Goal: Task Accomplishment & Management: Manage account settings

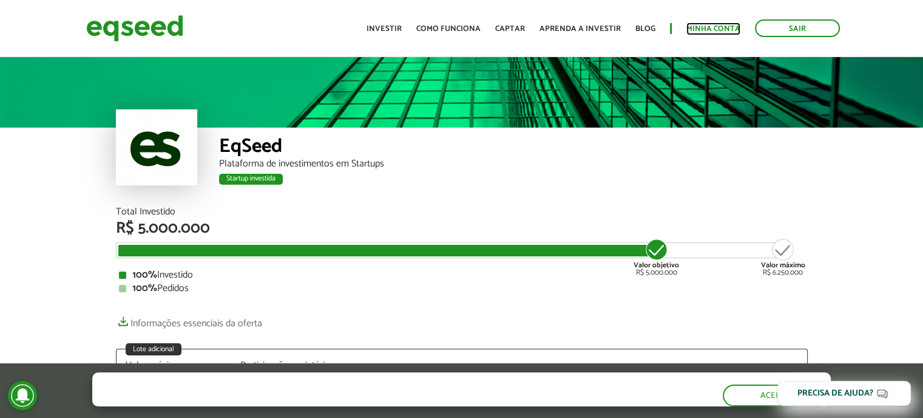
click at [711, 31] on link "Minha conta" at bounding box center [713, 29] width 54 height 8
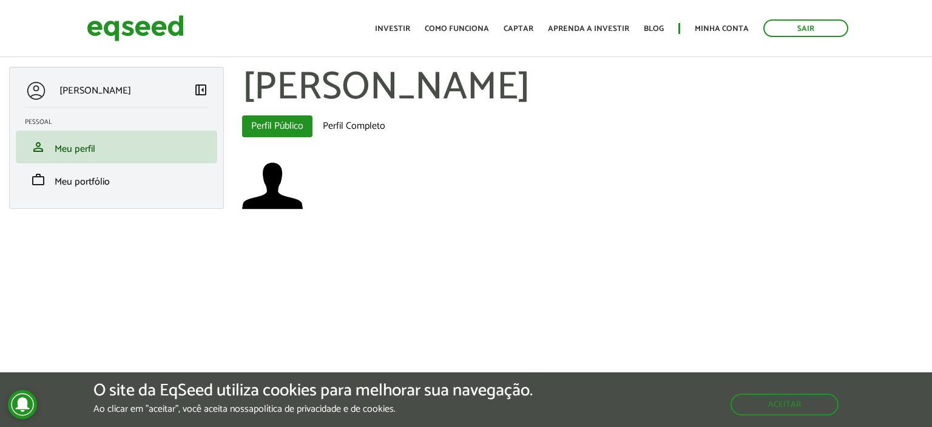
click at [131, 87] on p "[PERSON_NAME]" at bounding box center [95, 91] width 72 height 12
click at [26, 122] on h2 "Pessoal" at bounding box center [121, 121] width 192 height 7
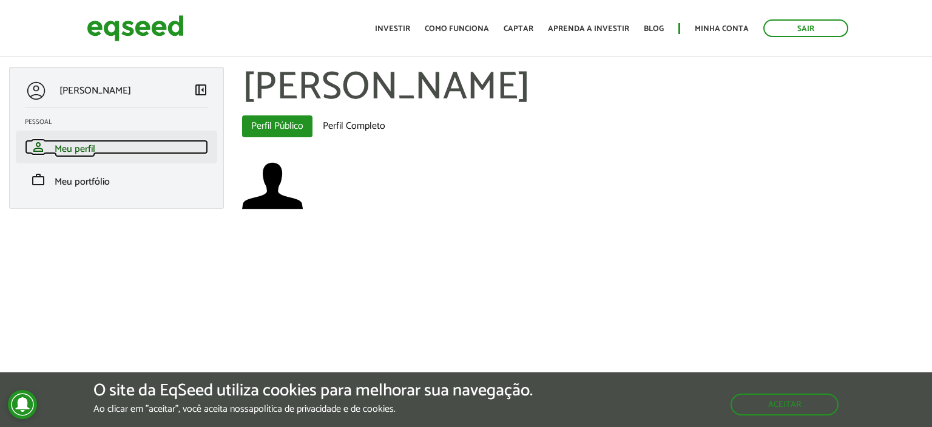
click at [60, 149] on span "Meu perfil" at bounding box center [75, 149] width 41 height 16
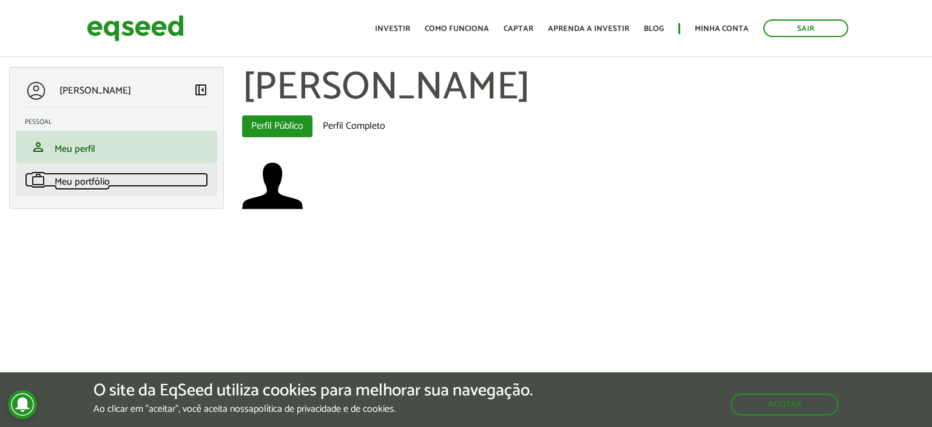
click at [100, 184] on span "Meu portfólio" at bounding box center [82, 182] width 55 height 16
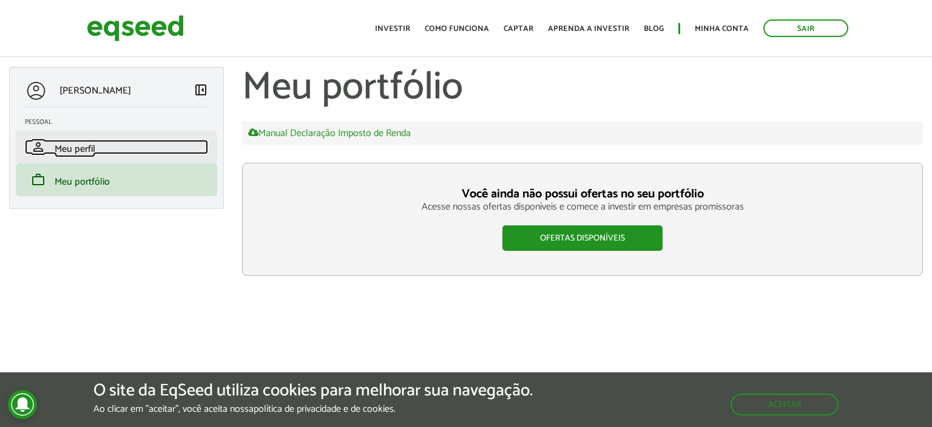
click at [93, 147] on span "Meu perfil" at bounding box center [75, 149] width 41 height 16
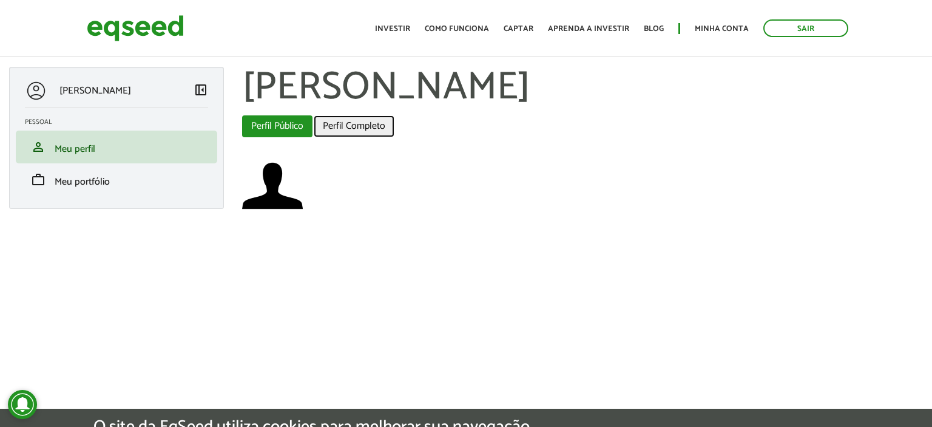
click at [365, 128] on link "Perfil Completo" at bounding box center [354, 126] width 81 height 22
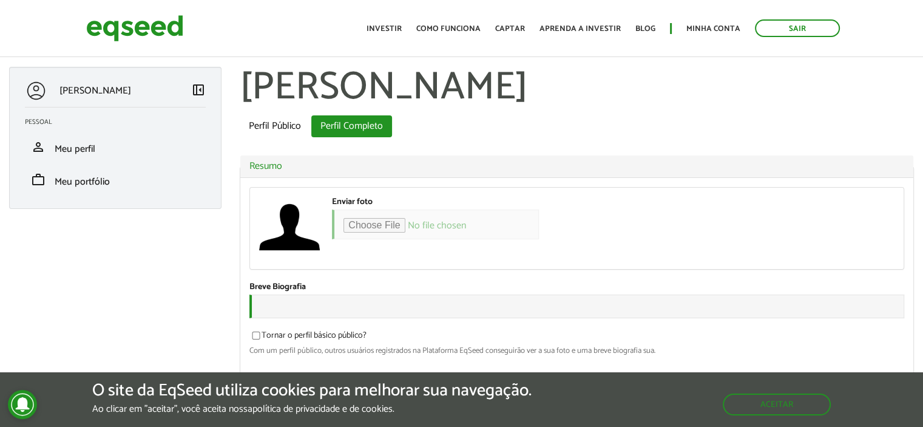
type input "**********"
click at [100, 93] on p "[PERSON_NAME]" at bounding box center [95, 91] width 72 height 12
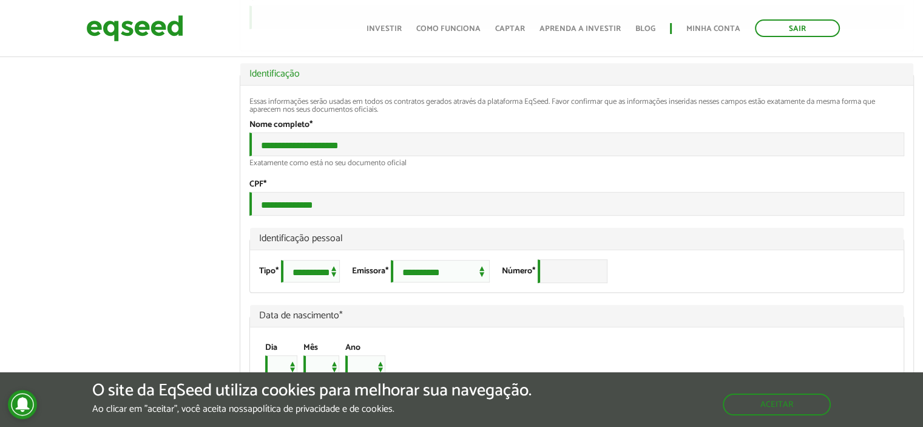
scroll to position [809, 0]
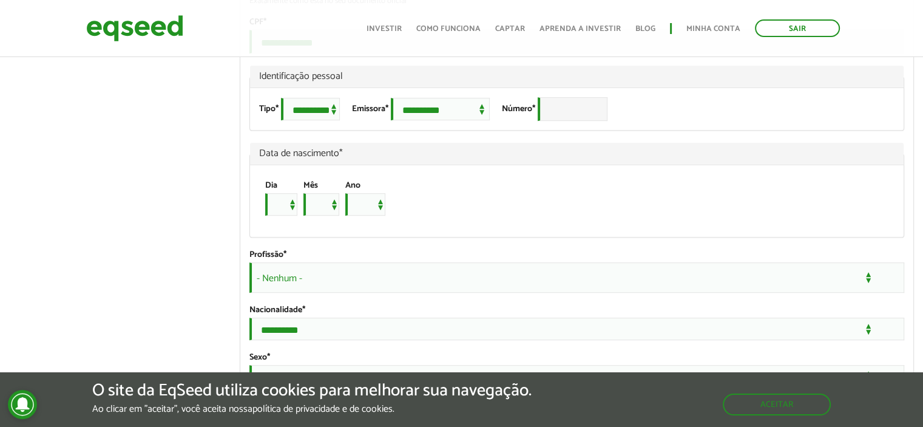
click at [328, 81] on span "Identificação pessoal" at bounding box center [576, 77] width 635 height 10
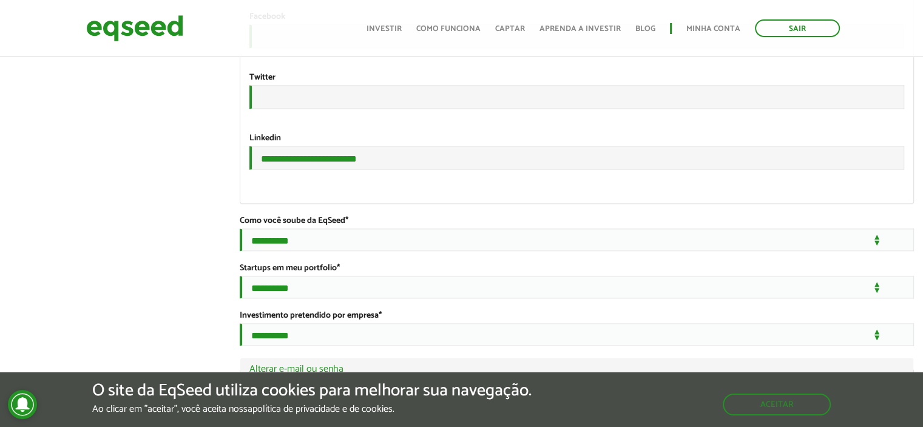
scroll to position [2107, 0]
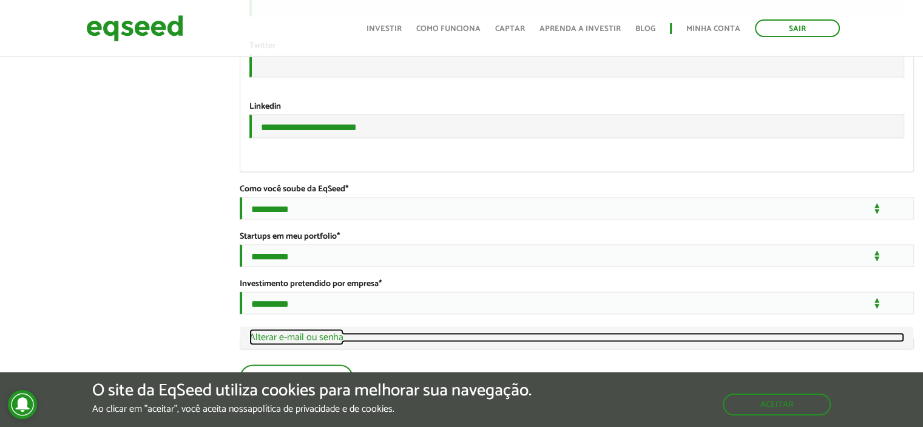
click at [306, 340] on link "Ocultar Alterar e-mail ou senha" at bounding box center [576, 337] width 655 height 10
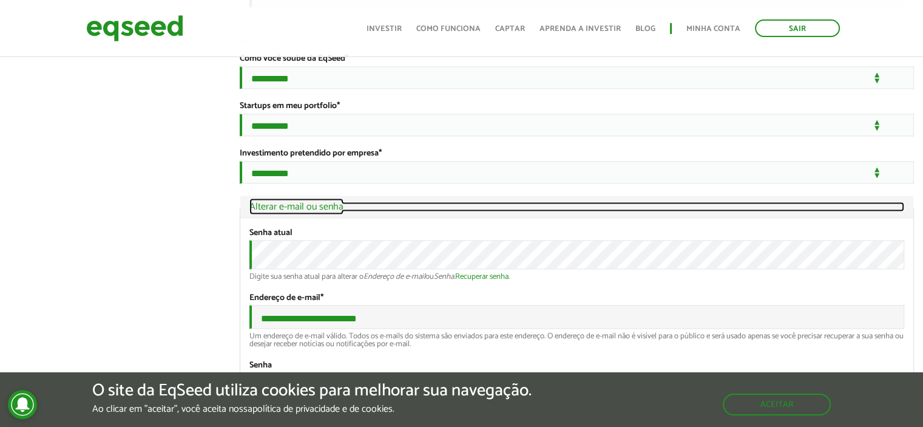
scroll to position [2346, 0]
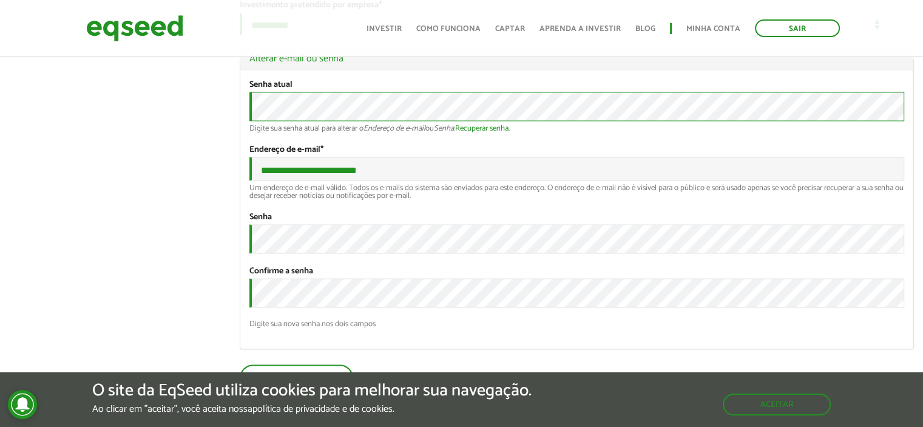
click at [250, 130] on div "Senha atual Digite sua senha atual para alterar o Endereço de e-mail ou Senha .…" at bounding box center [576, 105] width 655 height 53
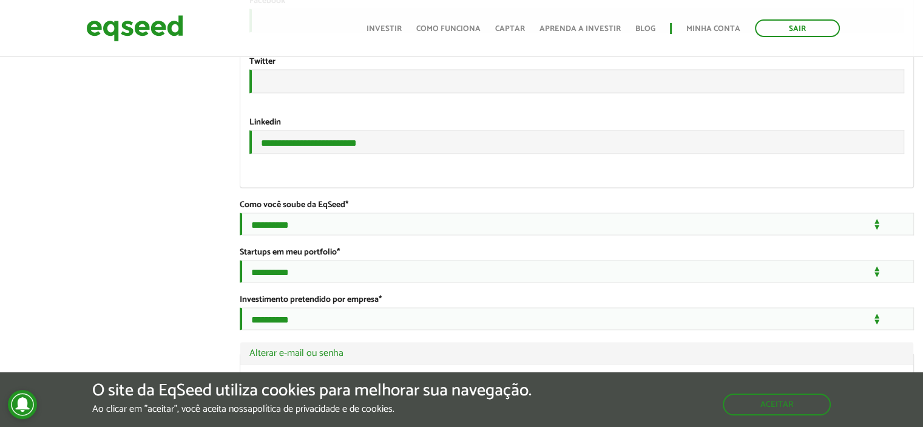
scroll to position [1418, 0]
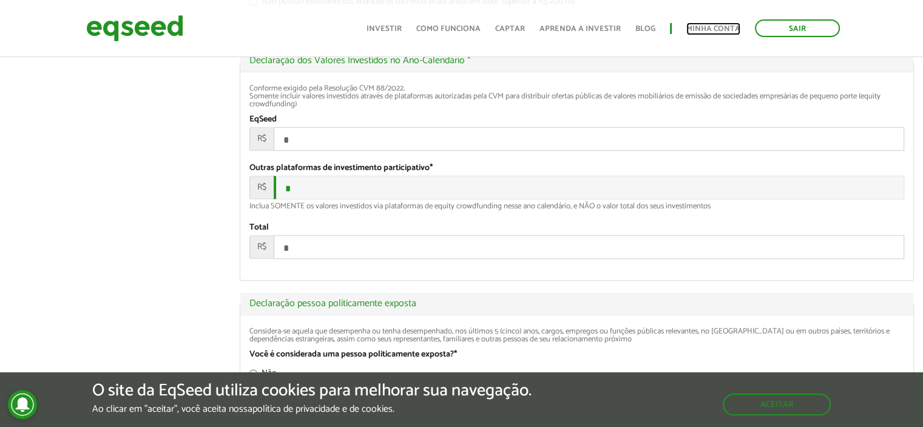
click at [719, 32] on link "Minha conta" at bounding box center [713, 29] width 54 height 8
